Goal: Use online tool/utility: Utilize a website feature to perform a specific function

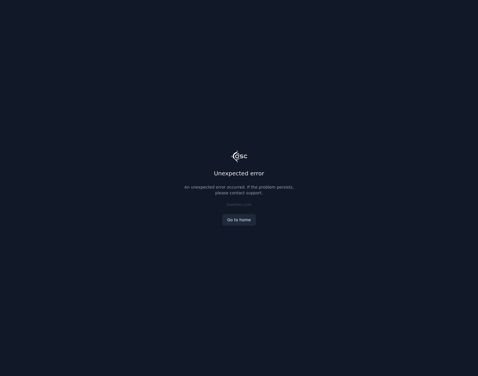
click at [243, 220] on link "Go to home" at bounding box center [238, 219] width 33 height 11
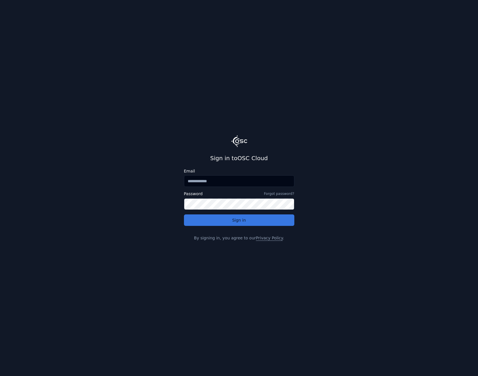
type input "**********"
click at [246, 223] on button "Sign in" at bounding box center [239, 220] width 110 height 11
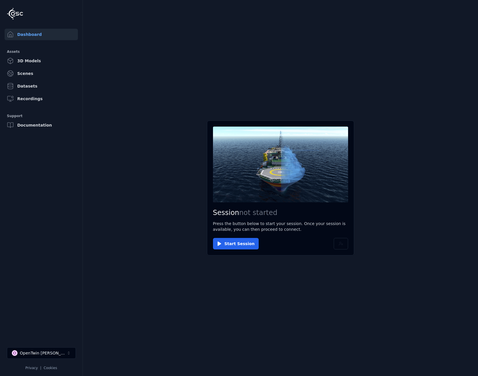
click at [153, 166] on main "Session not started Press the button below to start your session. Once your ses…" at bounding box center [280, 188] width 395 height 376
click at [231, 245] on button "Start Session" at bounding box center [236, 243] width 46 height 11
click at [228, 241] on button "Connect" at bounding box center [226, 243] width 26 height 11
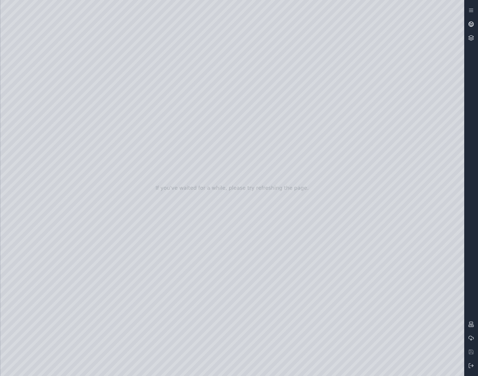
click at [468, 23] on icon at bounding box center [471, 24] width 6 height 6
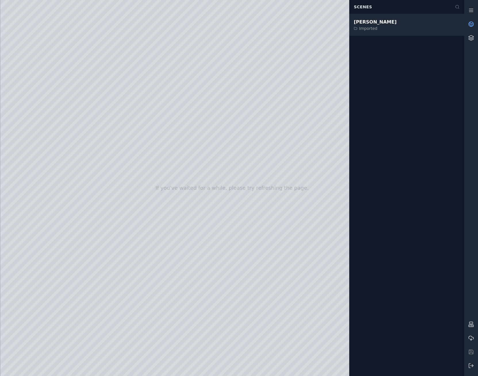
click at [376, 27] on div "[PERSON_NAME] Imported" at bounding box center [406, 25] width 115 height 22
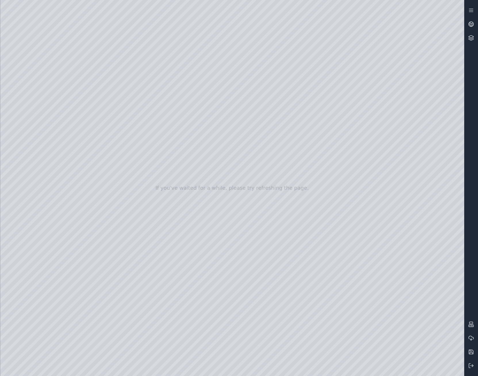
click at [331, 200] on div at bounding box center [231, 188] width 463 height 376
drag, startPoint x: 292, startPoint y: 188, endPoint x: 295, endPoint y: 191, distance: 4.3
drag, startPoint x: 316, startPoint y: 263, endPoint x: 315, endPoint y: 260, distance: 3.7
drag, startPoint x: 315, startPoint y: 258, endPoint x: 313, endPoint y: 253, distance: 5.2
drag, startPoint x: 313, startPoint y: 253, endPoint x: 319, endPoint y: 333, distance: 80.6
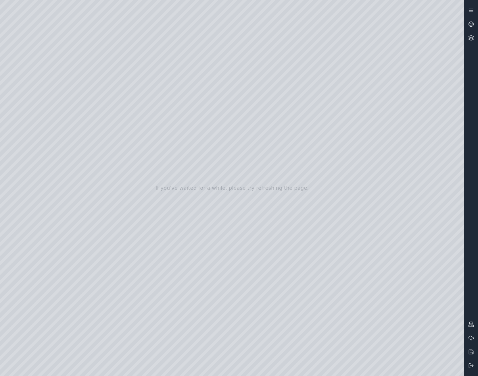
click at [37, 78] on div at bounding box center [231, 188] width 463 height 376
click at [42, 125] on div at bounding box center [231, 188] width 463 height 376
click at [101, 62] on div at bounding box center [231, 188] width 463 height 376
click at [158, 43] on div at bounding box center [231, 188] width 463 height 376
click at [128, 59] on div at bounding box center [231, 188] width 463 height 376
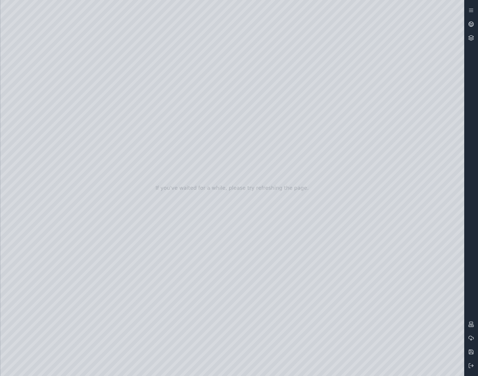
click at [107, 62] on div at bounding box center [231, 188] width 463 height 376
click at [107, 61] on div at bounding box center [231, 188] width 463 height 376
click at [108, 61] on div at bounding box center [231, 188] width 463 height 376
click at [119, 131] on div at bounding box center [231, 188] width 463 height 376
click at [34, 120] on div at bounding box center [231, 188] width 463 height 376
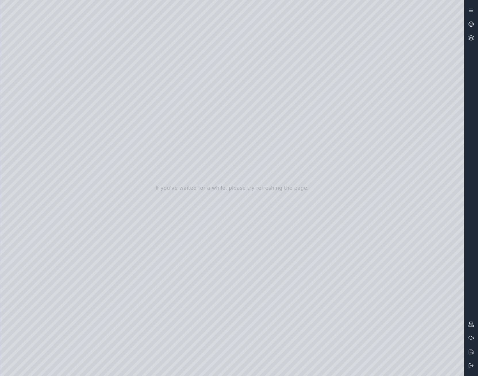
click at [72, 24] on div at bounding box center [231, 188] width 463 height 376
click at [72, 25] on div at bounding box center [231, 188] width 463 height 376
click at [44, 119] on div at bounding box center [231, 188] width 463 height 376
click at [115, 92] on div at bounding box center [231, 188] width 463 height 376
click at [93, 59] on div at bounding box center [231, 188] width 463 height 376
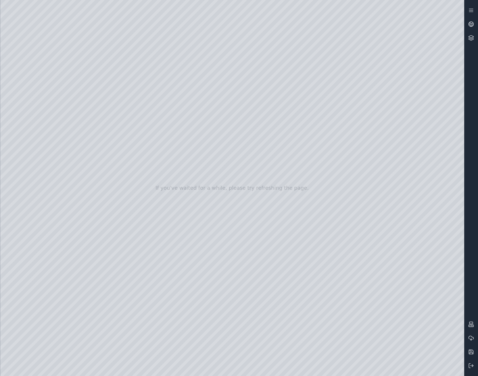
click at [87, 73] on div at bounding box center [231, 188] width 463 height 376
click at [92, 72] on div at bounding box center [231, 188] width 463 height 376
click at [88, 81] on div at bounding box center [231, 188] width 463 height 376
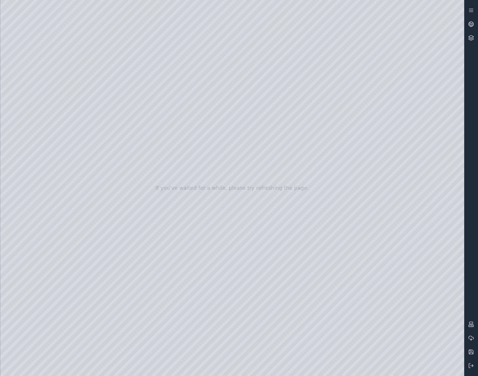
click at [88, 81] on div at bounding box center [231, 188] width 463 height 376
click at [72, 23] on div at bounding box center [231, 188] width 463 height 376
click at [70, 24] on div at bounding box center [231, 188] width 463 height 376
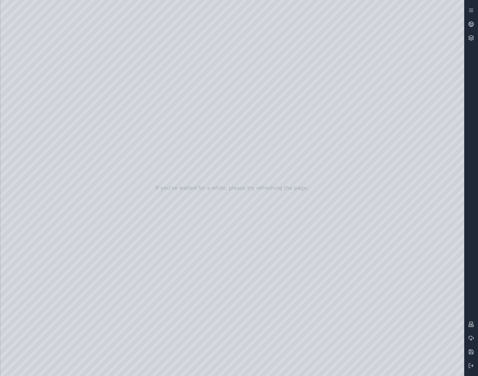
click at [98, 62] on div at bounding box center [231, 188] width 463 height 376
click at [98, 61] on div at bounding box center [231, 188] width 463 height 376
click at [166, 78] on div at bounding box center [231, 188] width 463 height 376
click at [71, 24] on div at bounding box center [231, 188] width 463 height 376
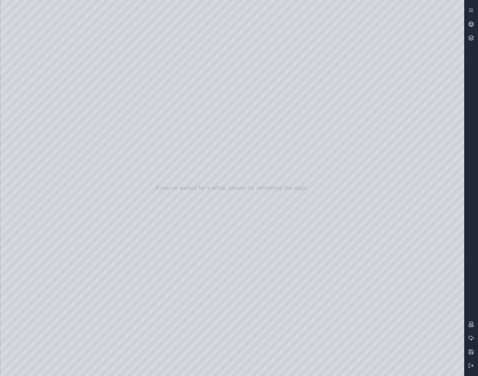
click at [71, 24] on div at bounding box center [231, 188] width 463 height 376
click at [126, 131] on div at bounding box center [231, 188] width 463 height 376
click at [97, 59] on div at bounding box center [231, 188] width 463 height 376
click at [131, 72] on div at bounding box center [231, 188] width 463 height 376
click at [39, 95] on div at bounding box center [231, 188] width 463 height 376
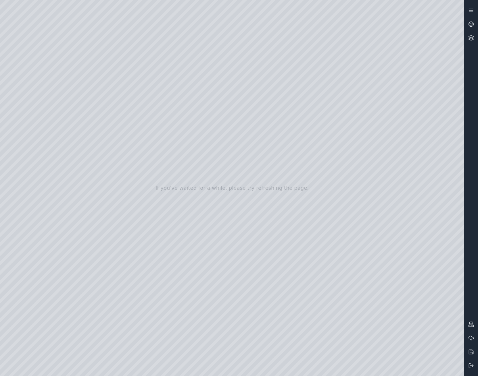
click at [97, 173] on div at bounding box center [231, 188] width 463 height 376
click at [29, 106] on div at bounding box center [231, 188] width 463 height 376
click at [154, 93] on div at bounding box center [231, 188] width 463 height 376
click at [132, 106] on div at bounding box center [231, 188] width 463 height 376
click at [236, 177] on div at bounding box center [231, 188] width 463 height 376
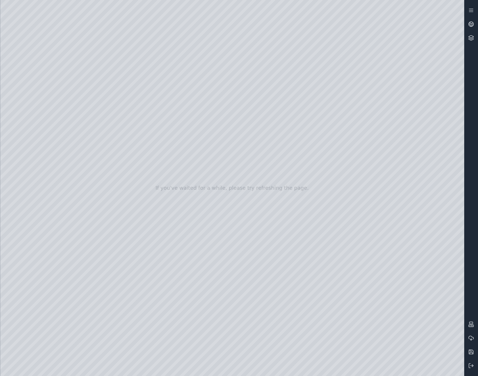
drag, startPoint x: 273, startPoint y: 132, endPoint x: 256, endPoint y: 126, distance: 17.2
click at [256, 126] on div at bounding box center [231, 188] width 463 height 376
drag, startPoint x: 237, startPoint y: 186, endPoint x: 241, endPoint y: 179, distance: 8.0
click at [237, 186] on div at bounding box center [231, 188] width 463 height 376
drag, startPoint x: 278, startPoint y: 133, endPoint x: 260, endPoint y: 128, distance: 18.2
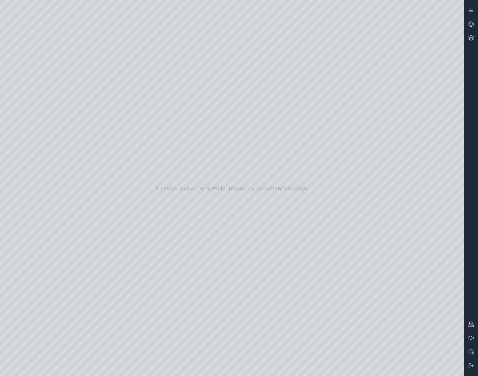
click at [260, 128] on div at bounding box center [231, 188] width 463 height 376
click at [306, 92] on div at bounding box center [231, 188] width 463 height 376
click at [171, 273] on div at bounding box center [231, 188] width 463 height 376
click at [172, 300] on div at bounding box center [231, 188] width 463 height 376
click at [153, 275] on div at bounding box center [231, 188] width 463 height 376
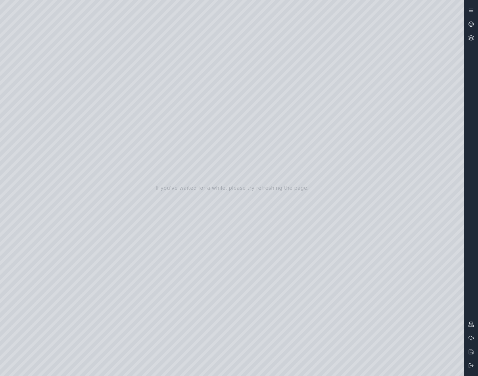
click at [126, 284] on div at bounding box center [231, 188] width 463 height 376
drag, startPoint x: 249, startPoint y: 141, endPoint x: 282, endPoint y: 137, distance: 32.9
click at [282, 137] on div at bounding box center [231, 188] width 463 height 376
click at [217, 37] on div at bounding box center [231, 188] width 463 height 376
click at [308, 93] on div at bounding box center [231, 188] width 463 height 376
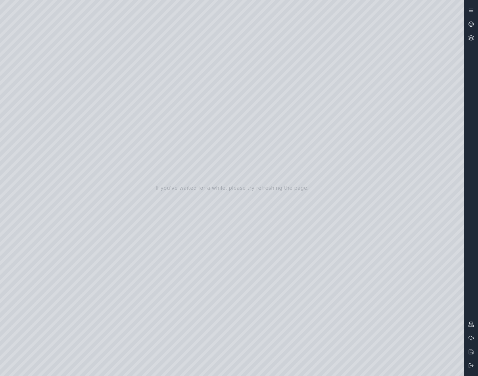
click at [307, 93] on div at bounding box center [231, 188] width 463 height 376
click at [71, 26] on div at bounding box center [231, 188] width 463 height 376
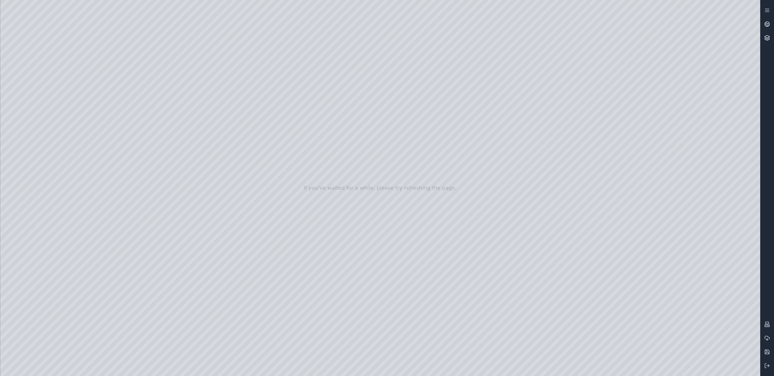
click at [477, 41] on link at bounding box center [768, 38] width 14 height 14
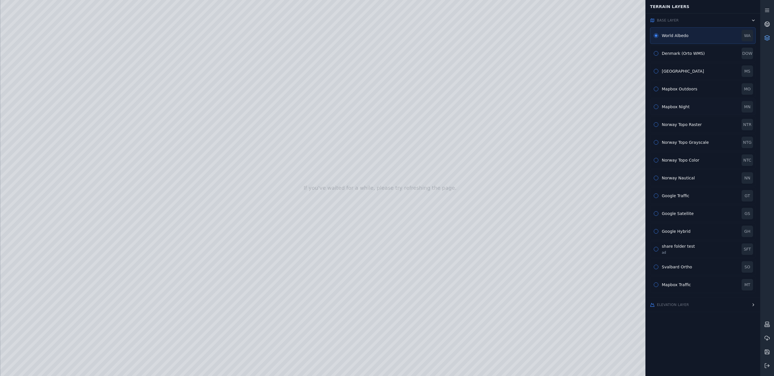
click at [477, 107] on button "button" at bounding box center [656, 107] width 5 height 5
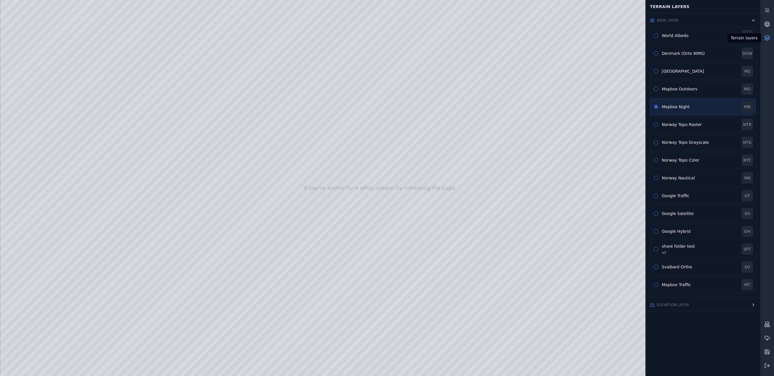
click at [477, 38] on icon at bounding box center [767, 37] width 5 height 2
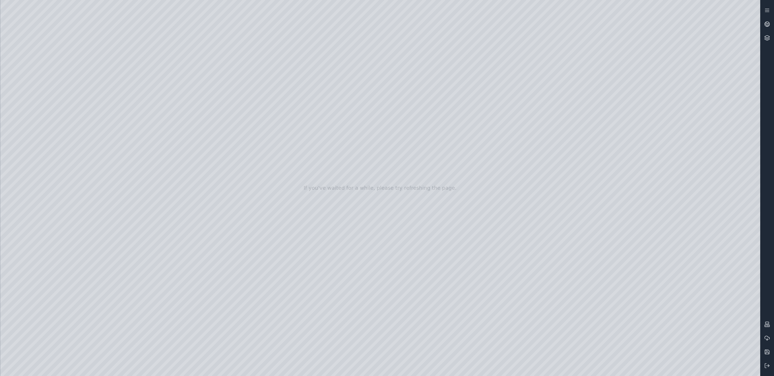
click at [477, 367] on div at bounding box center [380, 188] width 760 height 376
click at [477, 297] on div at bounding box center [380, 188] width 760 height 376
drag, startPoint x: 557, startPoint y: 231, endPoint x: 397, endPoint y: 241, distance: 159.7
click at [43, 109] on div at bounding box center [380, 188] width 760 height 376
click at [164, 275] on div at bounding box center [380, 188] width 760 height 376
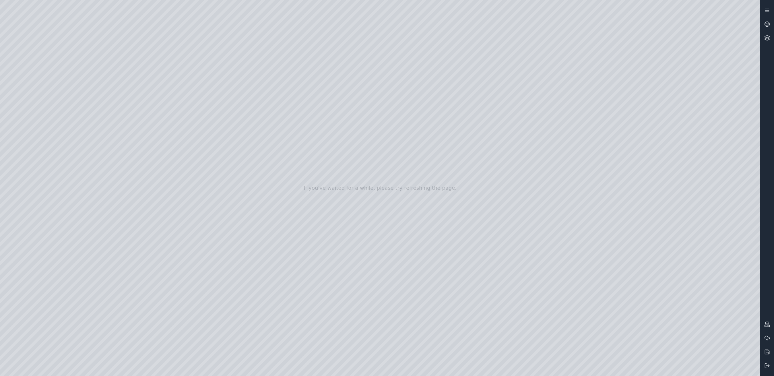
click at [165, 300] on div at bounding box center [380, 188] width 760 height 376
drag, startPoint x: 402, startPoint y: 166, endPoint x: 390, endPoint y: 170, distance: 12.9
drag, startPoint x: 563, startPoint y: 304, endPoint x: 526, endPoint y: 190, distance: 119.3
click at [477, 192] on div at bounding box center [380, 188] width 760 height 376
drag, startPoint x: 524, startPoint y: 179, endPoint x: 523, endPoint y: 191, distance: 11.5
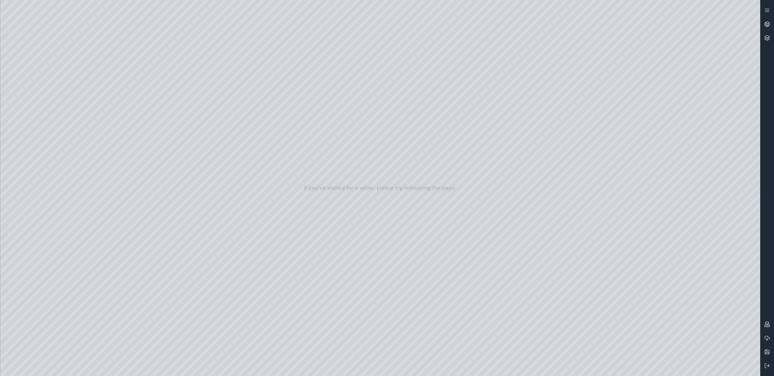
click at [477, 191] on div at bounding box center [380, 188] width 760 height 376
click at [477, 280] on div at bounding box center [380, 188] width 760 height 376
click at [477, 345] on div at bounding box center [380, 188] width 760 height 376
click at [477, 344] on div at bounding box center [380, 188] width 760 height 376
click at [477, 343] on div at bounding box center [380, 188] width 760 height 376
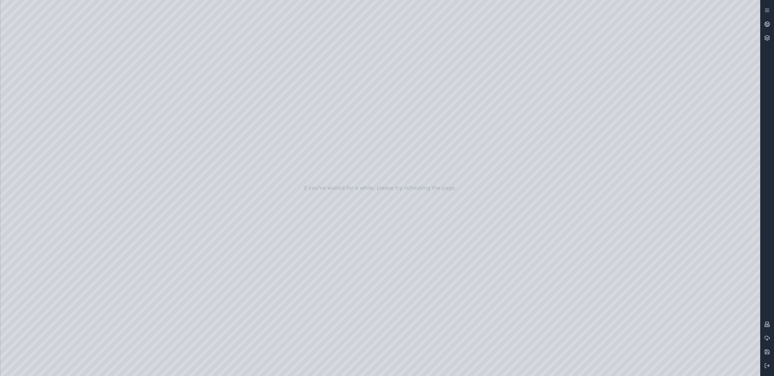
click at [477, 343] on div at bounding box center [380, 188] width 760 height 376
click at [173, 218] on div at bounding box center [380, 188] width 760 height 376
click at [167, 219] on div at bounding box center [380, 188] width 760 height 376
click at [172, 203] on div at bounding box center [380, 188] width 760 height 376
click at [164, 206] on div at bounding box center [380, 188] width 760 height 376
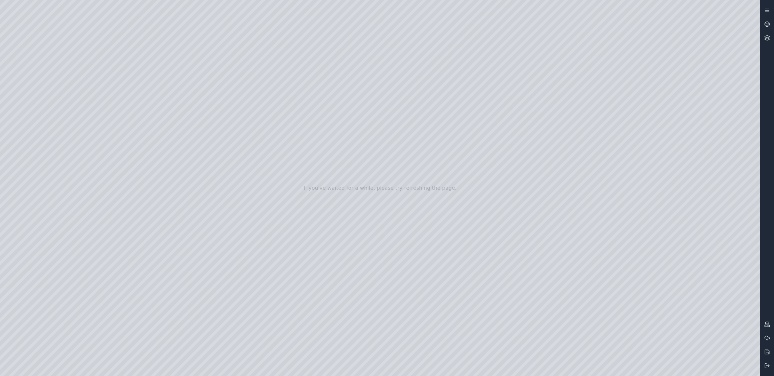
click at [173, 90] on div at bounding box center [380, 188] width 760 height 376
click at [154, 93] on div at bounding box center [380, 188] width 760 height 376
click at [125, 105] on div at bounding box center [380, 188] width 760 height 376
click at [235, 176] on div at bounding box center [380, 188] width 760 height 376
click at [260, 127] on div at bounding box center [380, 188] width 760 height 376
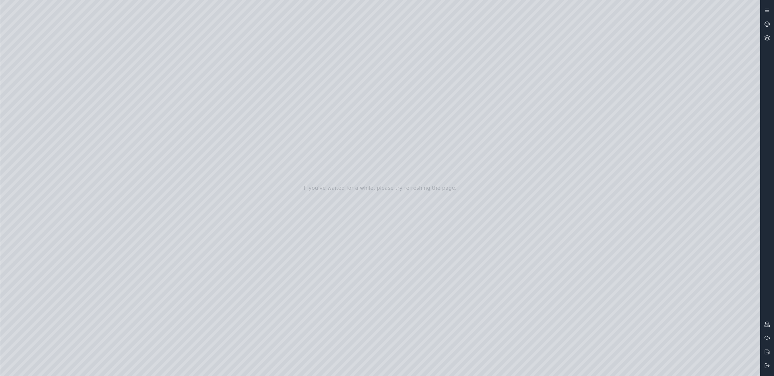
drag, startPoint x: 266, startPoint y: 89, endPoint x: 178, endPoint y: 89, distance: 88.2
click at [163, 107] on div at bounding box center [380, 188] width 760 height 376
click at [212, 111] on div at bounding box center [380, 188] width 760 height 376
click at [173, 218] on div at bounding box center [380, 188] width 760 height 376
click at [166, 218] on div at bounding box center [380, 188] width 760 height 376
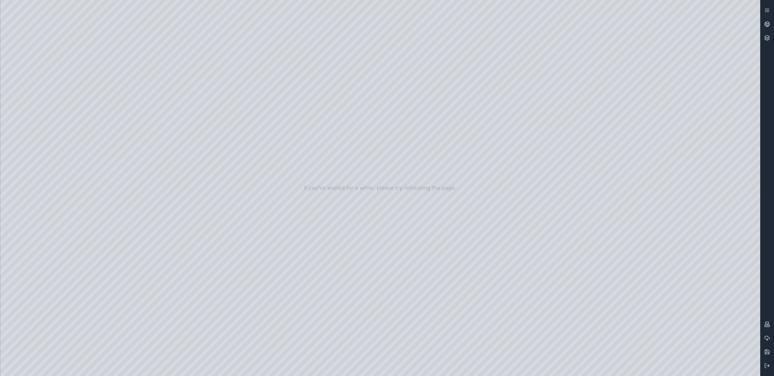
drag, startPoint x: 689, startPoint y: 336, endPoint x: 669, endPoint y: 253, distance: 85.7
click at [477, 253] on div at bounding box center [380, 188] width 760 height 376
click at [477, 299] on div at bounding box center [380, 188] width 760 height 376
click at [477, 318] on div at bounding box center [380, 188] width 760 height 376
click at [171, 274] on div at bounding box center [380, 188] width 760 height 376
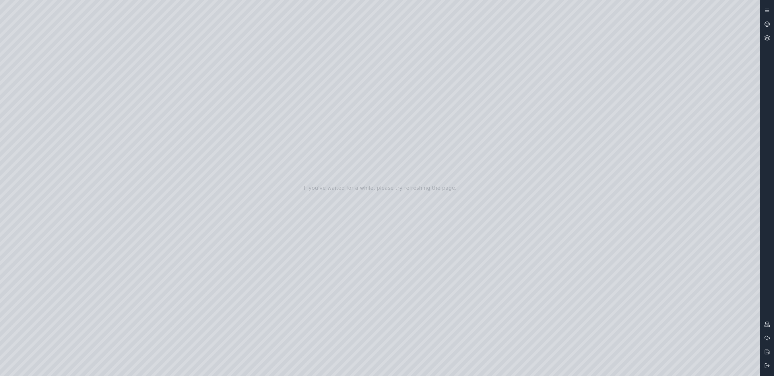
click at [173, 301] on div at bounding box center [380, 188] width 760 height 376
click at [173, 219] on div at bounding box center [380, 188] width 760 height 376
click at [167, 218] on div at bounding box center [380, 188] width 760 height 376
click at [173, 164] on div at bounding box center [380, 188] width 760 height 376
click at [169, 164] on div at bounding box center [380, 188] width 760 height 376
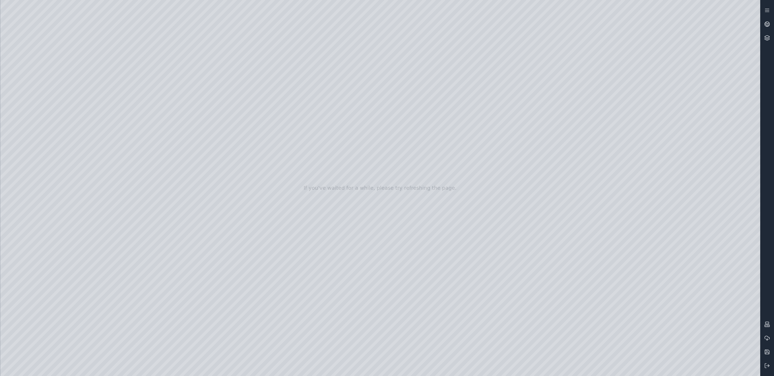
click at [171, 216] on div at bounding box center [380, 188] width 760 height 376
click at [172, 161] on div at bounding box center [380, 188] width 760 height 376
click at [167, 217] on div at bounding box center [380, 188] width 760 height 376
click at [166, 161] on div at bounding box center [380, 188] width 760 height 376
click at [173, 217] on div at bounding box center [380, 188] width 760 height 376
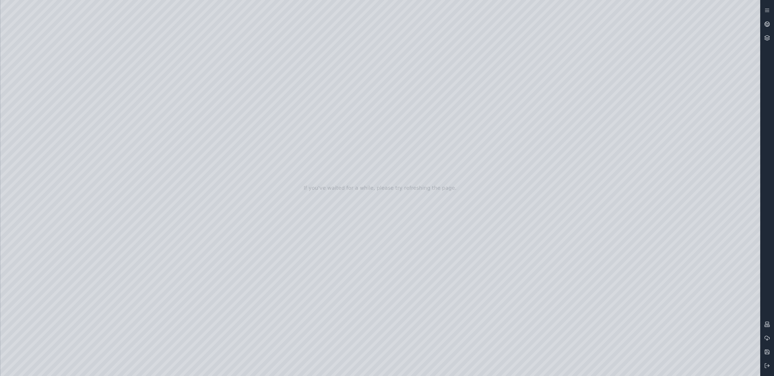
click at [173, 163] on div at bounding box center [380, 188] width 760 height 376
click at [164, 217] on div at bounding box center [380, 188] width 760 height 376
click at [477, 297] on div at bounding box center [380, 188] width 760 height 376
click at [477, 276] on div at bounding box center [380, 188] width 760 height 376
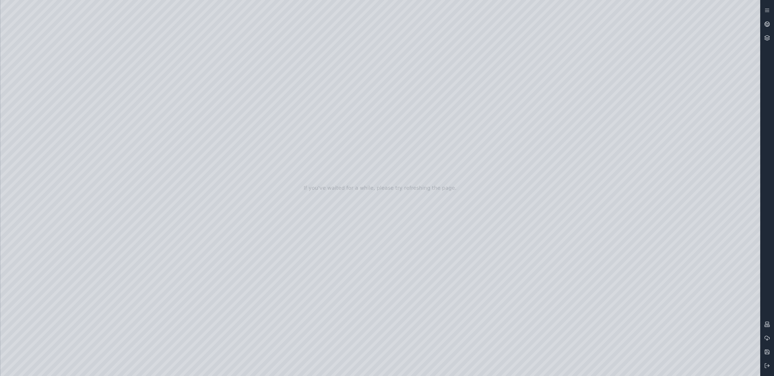
click at [477, 299] on div at bounding box center [380, 188] width 760 height 376
click at [477, 297] on div at bounding box center [380, 188] width 760 height 376
click at [477, 281] on div at bounding box center [380, 188] width 760 height 376
click at [477, 293] on div at bounding box center [380, 188] width 760 height 376
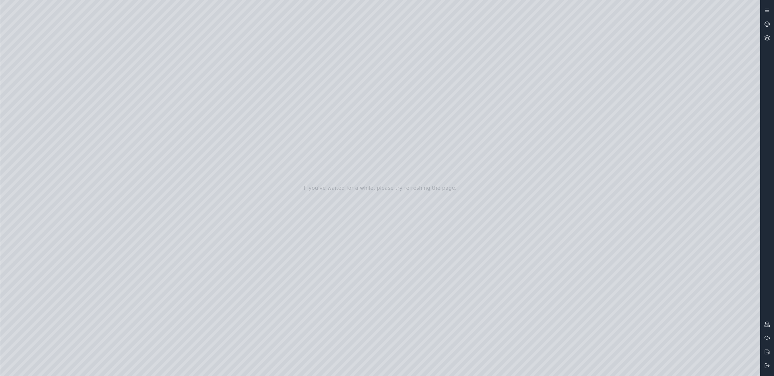
click at [477, 250] on div at bounding box center [380, 188] width 760 height 376
click at [477, 344] on div at bounding box center [380, 188] width 760 height 376
click at [477, 36] on icon at bounding box center [768, 38] width 6 height 6
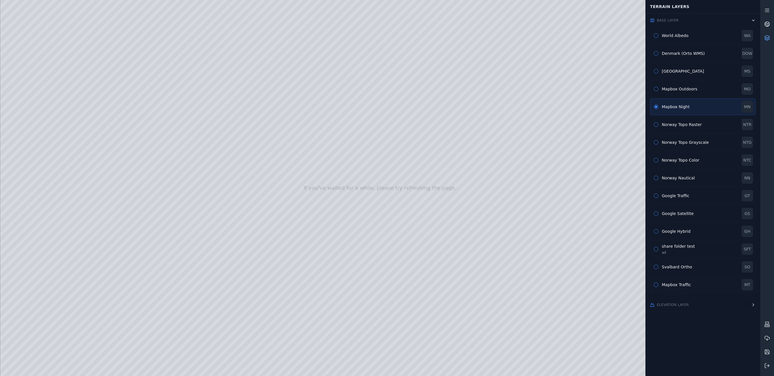
click at [477, 286] on div "Mapbox Traffic" at bounding box center [700, 285] width 76 height 6
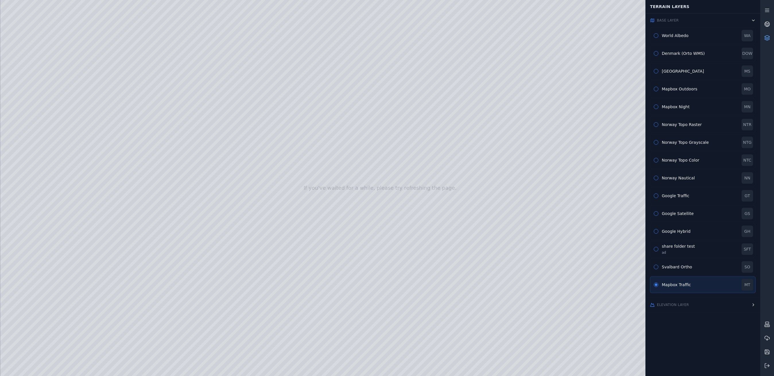
click at [477, 34] on link at bounding box center [768, 38] width 14 height 14
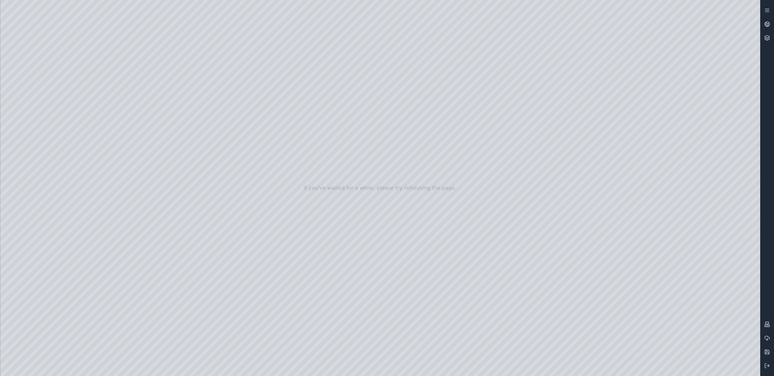
click at [165, 163] on div at bounding box center [380, 188] width 760 height 376
click at [477, 247] on div at bounding box center [380, 188] width 760 height 376
click at [477, 250] on div at bounding box center [380, 188] width 760 height 376
click at [477, 249] on div at bounding box center [380, 188] width 760 height 376
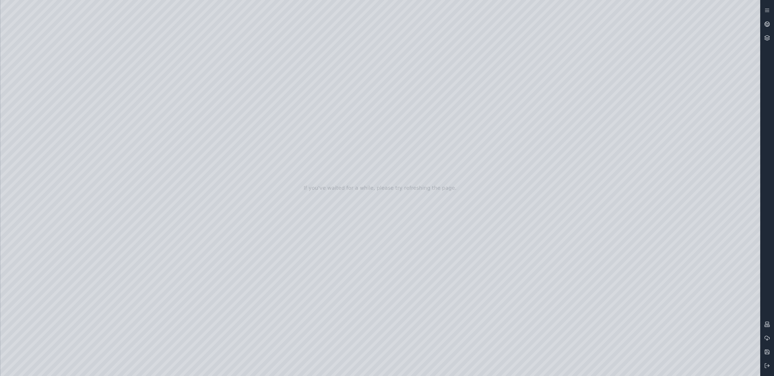
click at [477, 346] on div at bounding box center [380, 188] width 760 height 376
click at [477, 296] on div at bounding box center [380, 188] width 760 height 376
click at [477, 295] on div at bounding box center [380, 188] width 760 height 376
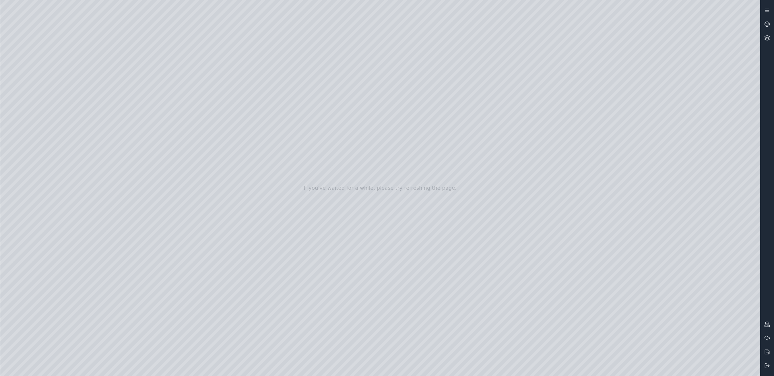
click at [477, 295] on div at bounding box center [380, 188] width 760 height 376
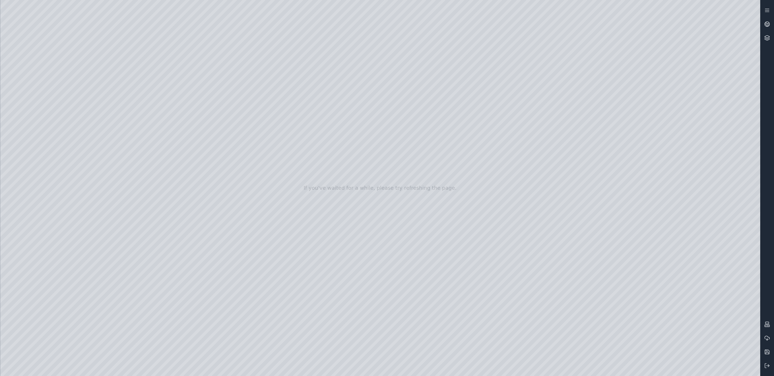
click at [477, 295] on div at bounding box center [380, 188] width 760 height 376
click at [477, 346] on div at bounding box center [380, 188] width 760 height 376
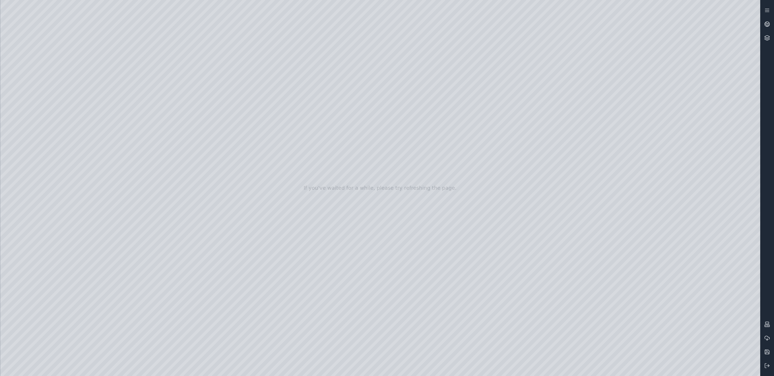
click at [477, 347] on div at bounding box center [380, 188] width 760 height 376
click at [477, 345] on div at bounding box center [380, 188] width 760 height 376
click at [437, 25] on div at bounding box center [380, 188] width 760 height 376
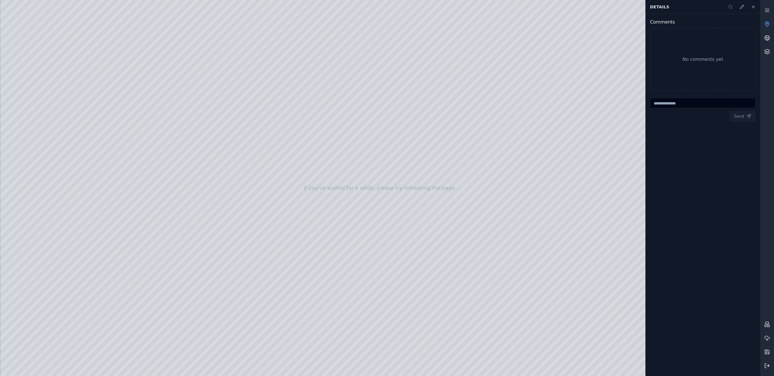
click at [477, 367] on icon at bounding box center [768, 366] width 6 height 6
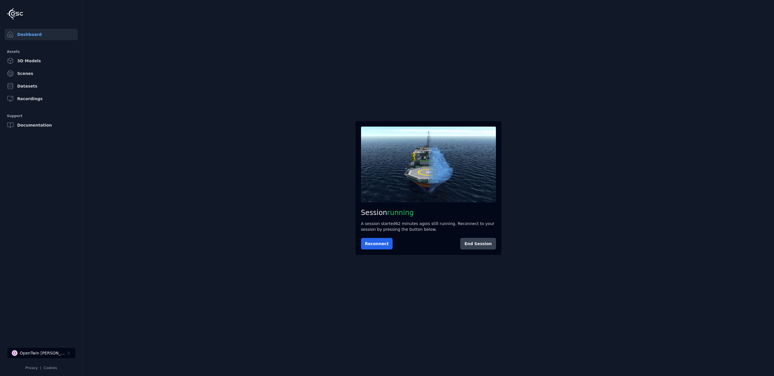
click at [477, 246] on button "End Session" at bounding box center [478, 243] width 35 height 11
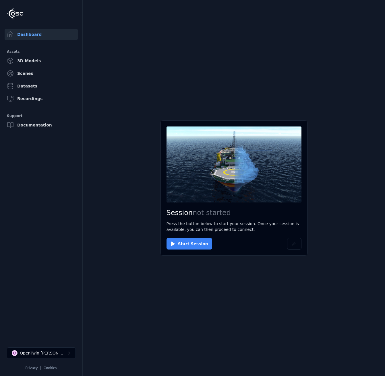
click at [181, 245] on button "Start Session" at bounding box center [190, 243] width 46 height 11
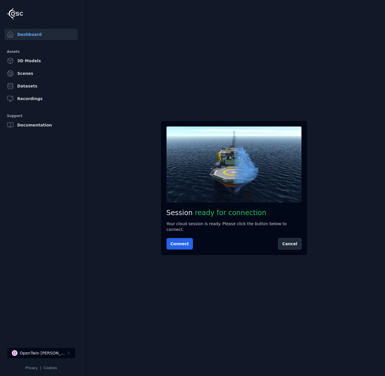
drag, startPoint x: 254, startPoint y: 292, endPoint x: 214, endPoint y: 278, distance: 41.8
click at [252, 291] on main "Session ready for connection Your cloud session is ready. Please click the butt…" at bounding box center [234, 188] width 302 height 376
click at [177, 243] on button "Connect" at bounding box center [180, 243] width 26 height 11
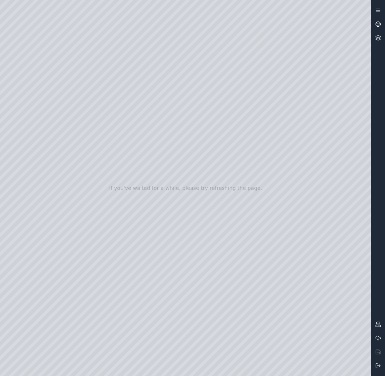
click at [379, 26] on icon at bounding box center [379, 25] width 1 height 1
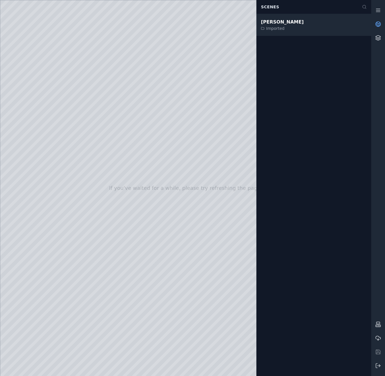
click at [291, 24] on div "[PERSON_NAME] Imported" at bounding box center [313, 25] width 115 height 22
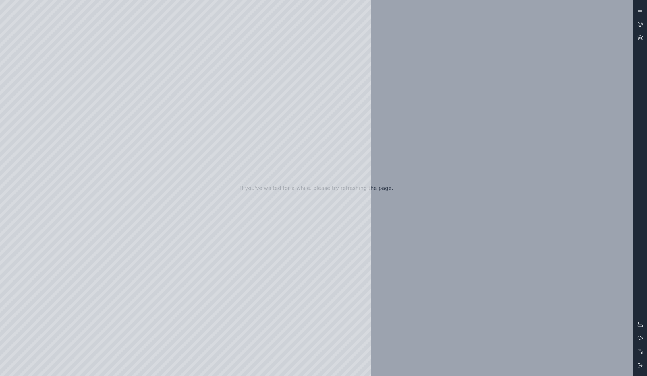
click at [34, 77] on div at bounding box center [316, 188] width 633 height 376
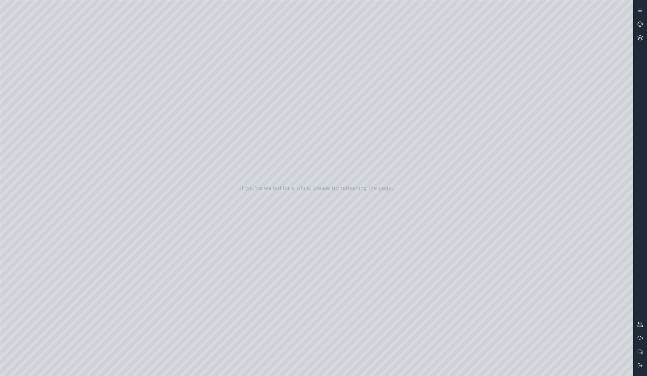
click at [54, 81] on div at bounding box center [316, 188] width 633 height 376
click at [54, 82] on div at bounding box center [316, 188] width 633 height 376
click at [43, 96] on div at bounding box center [316, 188] width 633 height 376
click at [106, 172] on div at bounding box center [316, 188] width 633 height 376
click at [41, 108] on div at bounding box center [316, 188] width 633 height 376
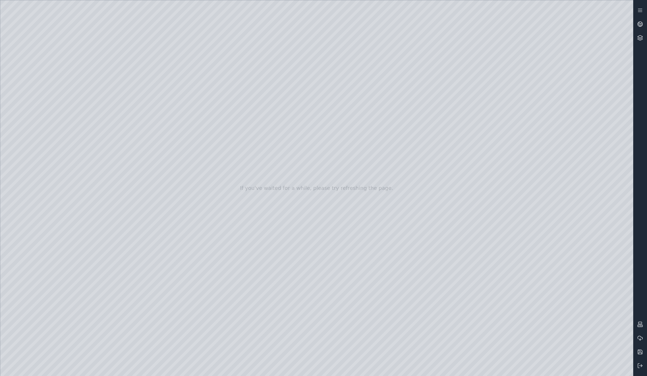
click at [44, 95] on div at bounding box center [316, 188] width 633 height 376
click at [43, 108] on div at bounding box center [316, 188] width 633 height 376
click at [40, 124] on div at bounding box center [316, 188] width 633 height 376
click at [105, 90] on div at bounding box center [316, 188] width 633 height 376
click at [96, 63] on div at bounding box center [316, 188] width 633 height 376
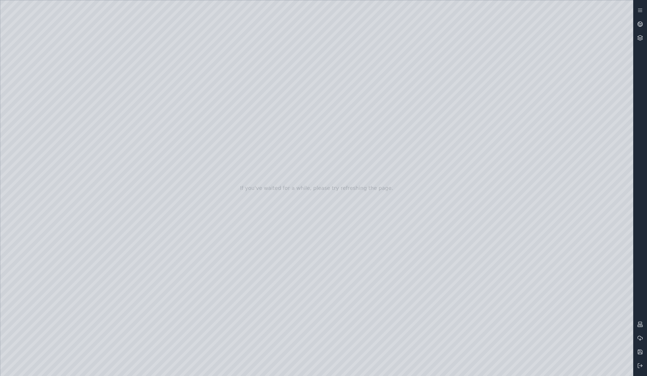
click at [92, 82] on div at bounding box center [316, 188] width 633 height 376
click at [92, 81] on div at bounding box center [316, 188] width 633 height 376
click at [42, 97] on div at bounding box center [316, 188] width 633 height 376
click at [42, 108] on div at bounding box center [316, 188] width 633 height 376
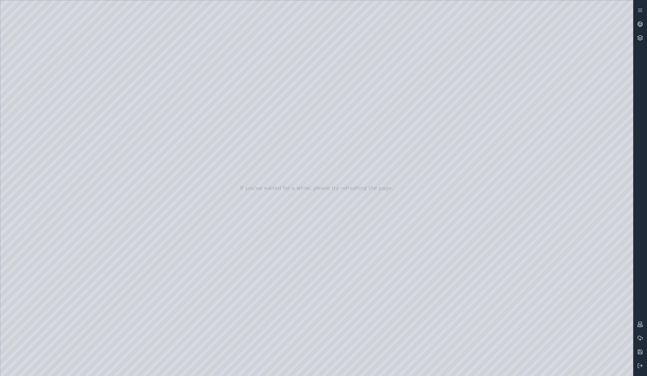
click at [33, 124] on div at bounding box center [316, 188] width 633 height 376
click at [103, 63] on div at bounding box center [316, 188] width 633 height 376
click at [138, 61] on div at bounding box center [316, 188] width 633 height 376
click at [96, 62] on div at bounding box center [316, 188] width 633 height 376
click at [154, 73] on div at bounding box center [316, 188] width 633 height 376
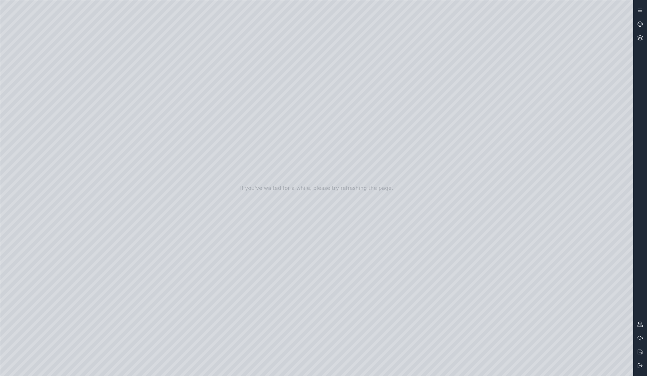
click at [154, 73] on div at bounding box center [316, 188] width 633 height 376
click at [47, 123] on div at bounding box center [316, 188] width 633 height 376
click at [47, 122] on div at bounding box center [316, 188] width 633 height 376
click at [113, 60] on div at bounding box center [316, 188] width 633 height 376
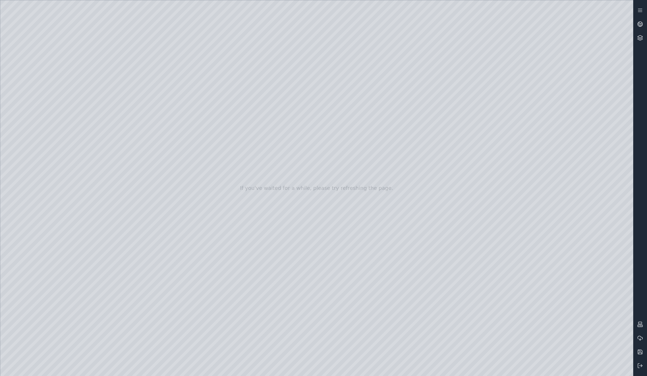
click at [41, 92] on div at bounding box center [316, 188] width 633 height 376
click at [39, 109] on div at bounding box center [316, 188] width 633 height 376
click at [167, 122] on div at bounding box center [316, 188] width 633 height 376
click at [167, 134] on div at bounding box center [316, 188] width 633 height 376
click at [167, 106] on div at bounding box center [316, 188] width 633 height 376
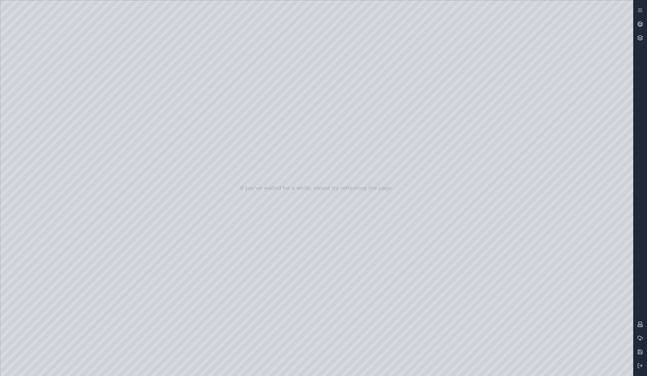
click at [170, 134] on div at bounding box center [316, 188] width 633 height 376
click at [153, 135] on div at bounding box center [316, 188] width 633 height 376
click at [130, 146] on div at bounding box center [316, 188] width 633 height 376
click at [237, 179] on div at bounding box center [316, 188] width 633 height 376
drag, startPoint x: 257, startPoint y: 128, endPoint x: 283, endPoint y: 138, distance: 27.8
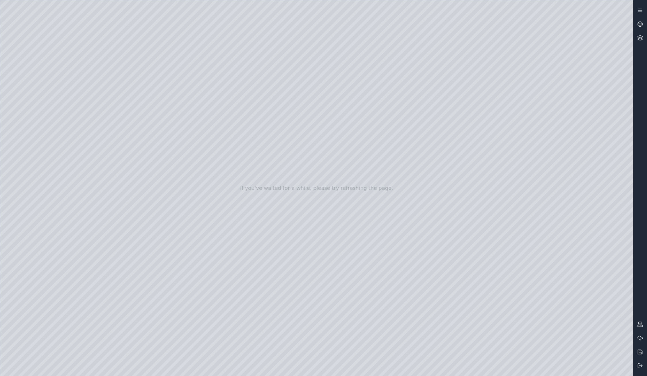
click at [283, 138] on div at bounding box center [316, 188] width 633 height 376
click at [237, 186] on div at bounding box center [316, 188] width 633 height 376
click at [239, 176] on div at bounding box center [316, 188] width 633 height 376
drag, startPoint x: 280, startPoint y: 138, endPoint x: 257, endPoint y: 129, distance: 25.0
click at [257, 129] on div at bounding box center [316, 188] width 633 height 376
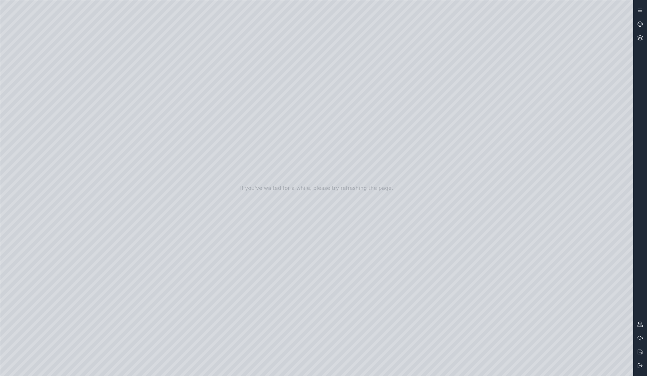
click at [236, 186] on div at bounding box center [316, 188] width 633 height 376
drag, startPoint x: 278, startPoint y: 132, endPoint x: 256, endPoint y: 128, distance: 22.1
click at [256, 128] on div at bounding box center [316, 188] width 633 height 376
click at [152, 275] on div at bounding box center [316, 188] width 633 height 376
click at [139, 283] on div at bounding box center [316, 188] width 633 height 376
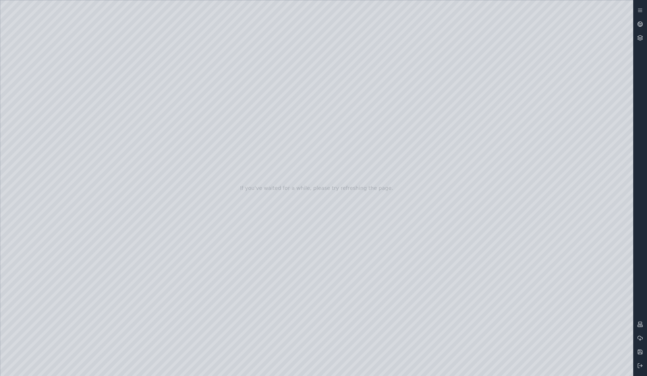
drag, startPoint x: 249, startPoint y: 140, endPoint x: 280, endPoint y: 138, distance: 31.1
click at [280, 138] on div at bounding box center [316, 188] width 633 height 376
click at [283, 28] on div at bounding box center [316, 188] width 633 height 376
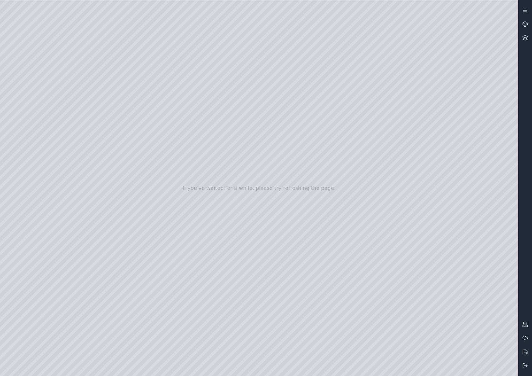
click at [306, 91] on div at bounding box center [259, 188] width 518 height 376
click at [187, 325] on div at bounding box center [259, 188] width 518 height 376
click at [75, 26] on div at bounding box center [259, 188] width 518 height 376
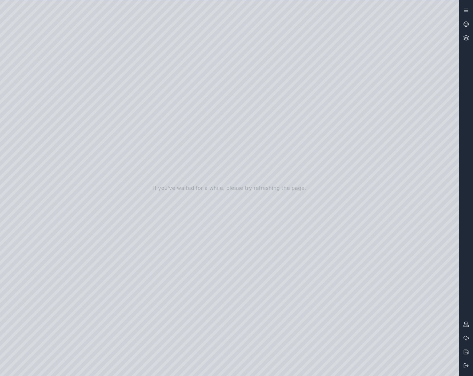
click at [322, 233] on div at bounding box center [229, 188] width 459 height 376
drag, startPoint x: 321, startPoint y: 231, endPoint x: 311, endPoint y: 184, distance: 48.2
drag, startPoint x: 274, startPoint y: 290, endPoint x: 267, endPoint y: 262, distance: 28.7
click at [466, 39] on icon at bounding box center [466, 38] width 6 height 6
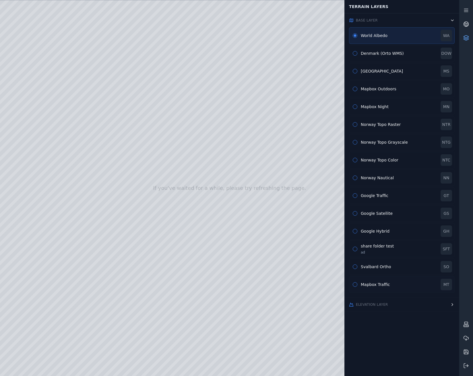
click at [354, 286] on button "button" at bounding box center [355, 285] width 5 height 5
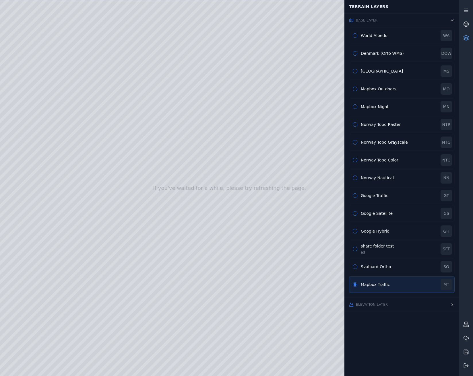
click at [468, 39] on icon at bounding box center [466, 38] width 6 height 6
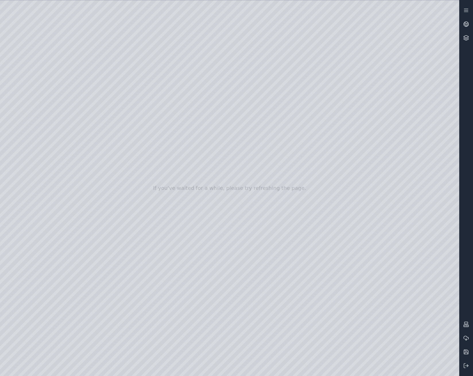
drag, startPoint x: 288, startPoint y: 232, endPoint x: 296, endPoint y: 205, distance: 28.7
click at [296, 205] on div at bounding box center [229, 188] width 459 height 376
click at [48, 92] on div at bounding box center [229, 188] width 459 height 376
click at [101, 171] on div at bounding box center [229, 188] width 459 height 376
click at [42, 111] on div at bounding box center [229, 188] width 459 height 376
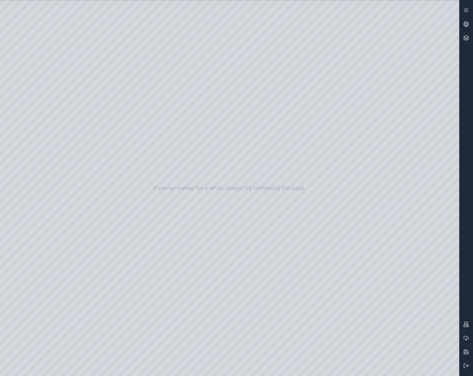
click at [173, 217] on div at bounding box center [229, 188] width 459 height 376
click at [447, 367] on div at bounding box center [229, 188] width 459 height 376
click at [446, 347] on div at bounding box center [229, 188] width 459 height 376
click at [339, 246] on div at bounding box center [229, 188] width 459 height 376
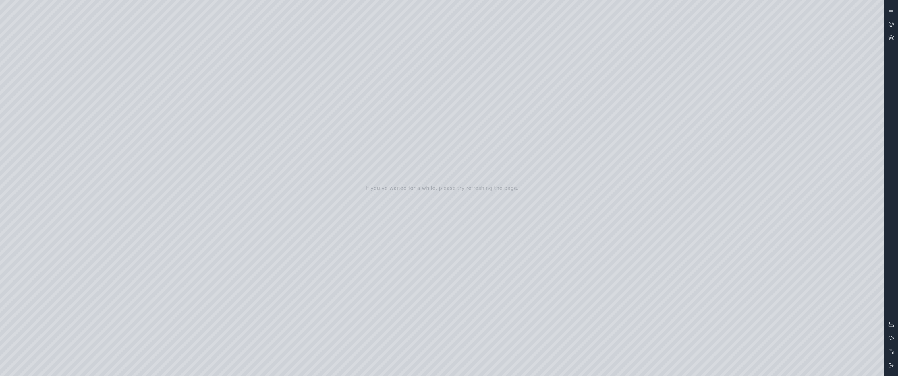
click at [774, 280] on div at bounding box center [442, 188] width 884 height 376
click at [74, 24] on div at bounding box center [442, 188] width 884 height 376
click at [472, 235] on div at bounding box center [442, 188] width 884 height 376
click at [45, 112] on div at bounding box center [442, 188] width 884 height 376
click at [167, 218] on div at bounding box center [442, 188] width 884 height 376
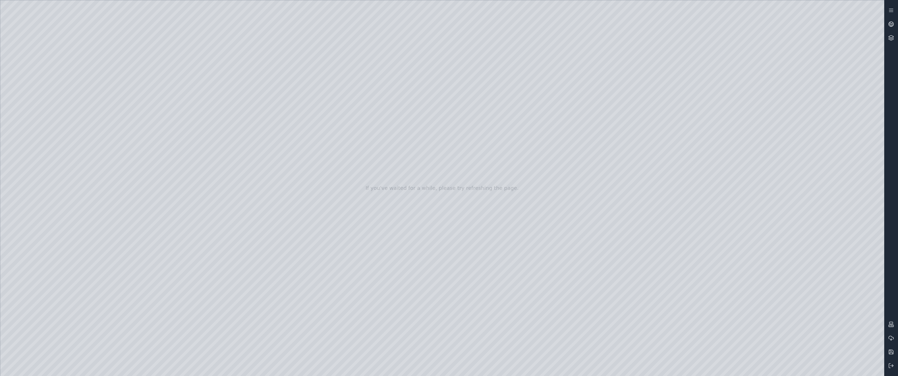
click at [135, 260] on div at bounding box center [442, 188] width 884 height 376
click at [171, 220] on div at bounding box center [442, 188] width 884 height 376
click at [294, 276] on div at bounding box center [442, 188] width 884 height 376
click at [167, 219] on div at bounding box center [442, 188] width 884 height 376
click at [171, 231] on div at bounding box center [442, 188] width 884 height 376
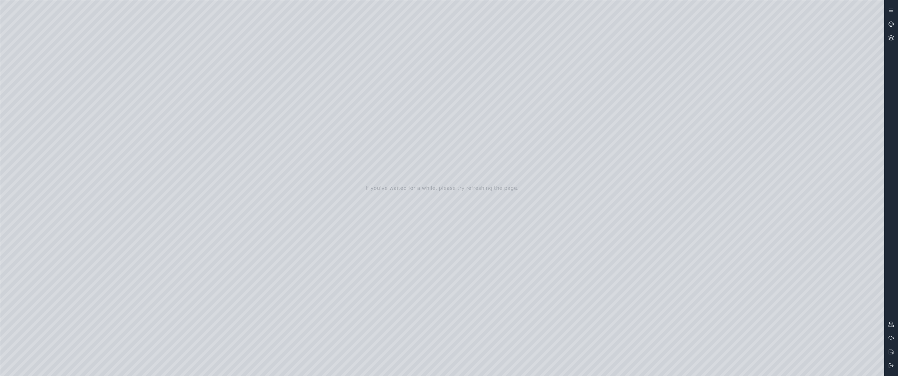
click at [174, 261] on div at bounding box center [442, 188] width 884 height 376
click at [170, 302] on div at bounding box center [442, 188] width 884 height 376
click at [171, 190] on div at bounding box center [442, 188] width 884 height 376
click at [168, 231] on div at bounding box center [442, 188] width 884 height 376
click at [774, 249] on div at bounding box center [442, 188] width 884 height 376
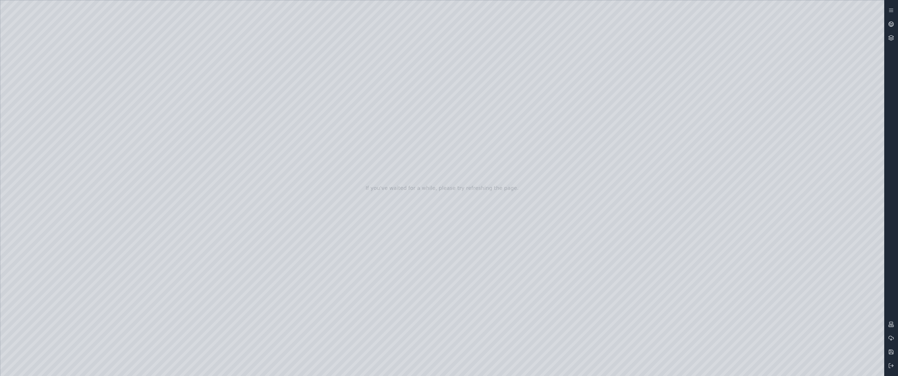
click at [774, 278] on div at bounding box center [442, 188] width 884 height 376
click at [774, 280] on div at bounding box center [442, 188] width 884 height 376
click at [774, 300] on div at bounding box center [442, 188] width 884 height 376
click at [774, 279] on div at bounding box center [442, 188] width 884 height 376
click at [765, 250] on div at bounding box center [442, 188] width 884 height 376
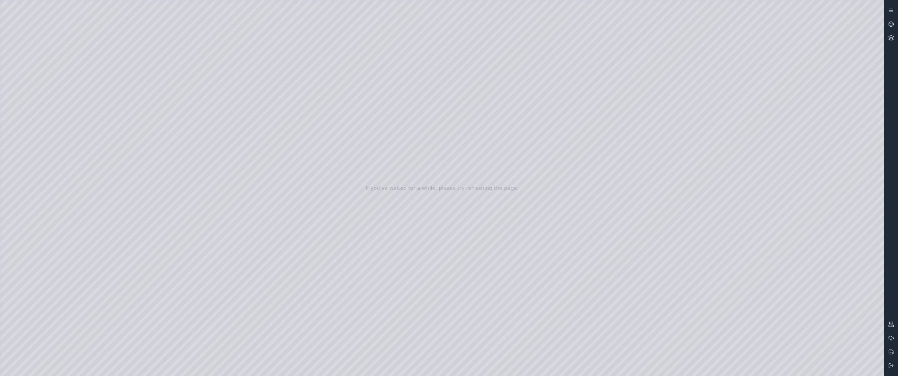
click at [774, 277] on div at bounding box center [442, 188] width 884 height 376
click at [774, 296] on div at bounding box center [442, 188] width 884 height 376
click at [774, 295] on div at bounding box center [442, 188] width 884 height 376
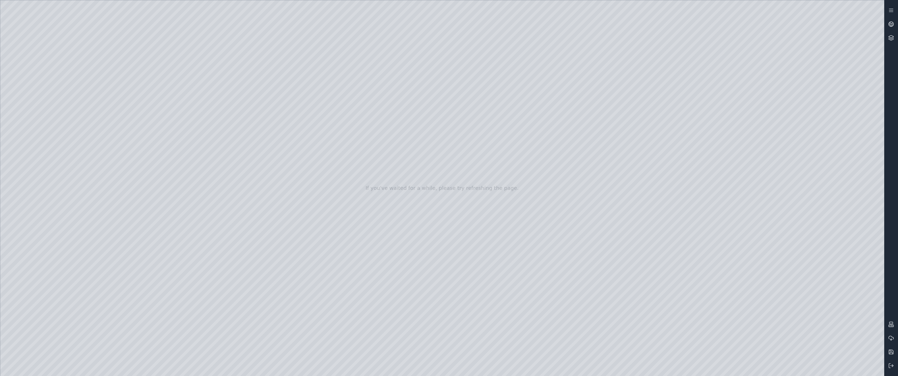
click at [774, 295] on div at bounding box center [442, 188] width 884 height 376
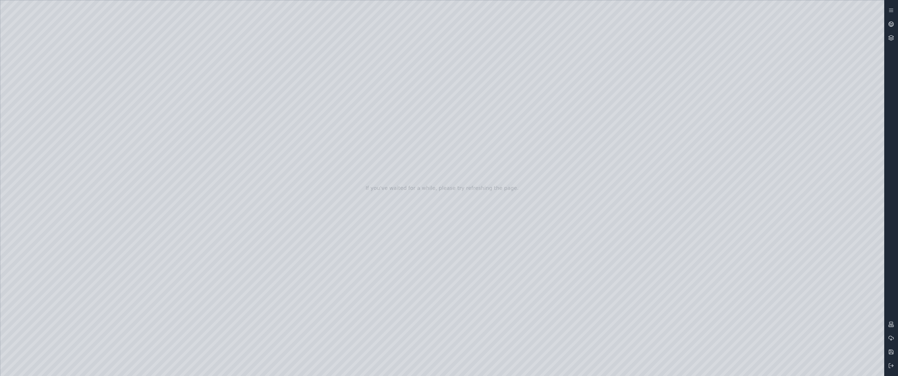
click at [774, 295] on div at bounding box center [442, 188] width 884 height 376
click at [774, 346] on div at bounding box center [442, 188] width 884 height 376
click at [766, 250] on div at bounding box center [442, 188] width 884 height 376
click at [166, 190] on div at bounding box center [442, 188] width 884 height 376
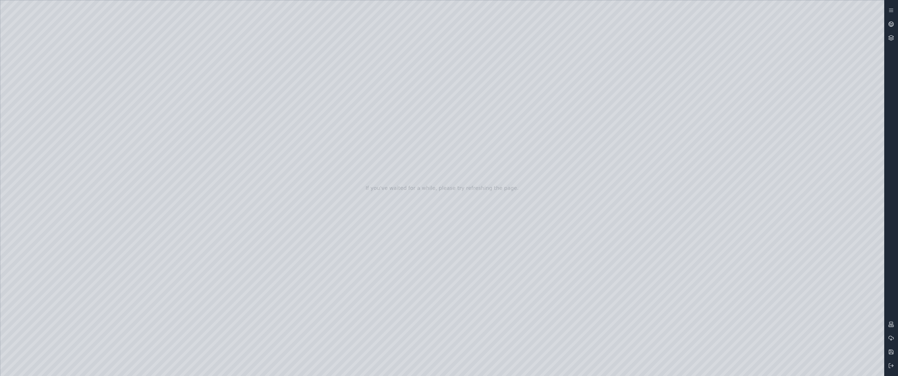
click at [447, 65] on div at bounding box center [442, 188] width 884 height 376
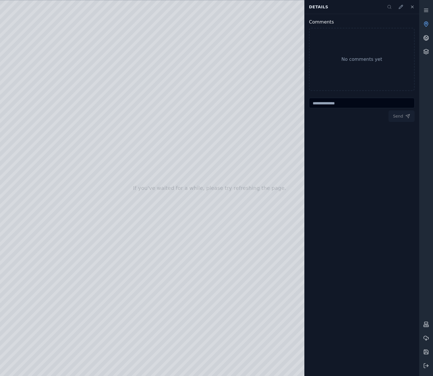
click at [403, 371] on div "Comments No comments yet Send" at bounding box center [361, 195] width 115 height 363
click at [425, 367] on icon at bounding box center [426, 366] width 6 height 6
